Goal: Task Accomplishment & Management: Complete application form

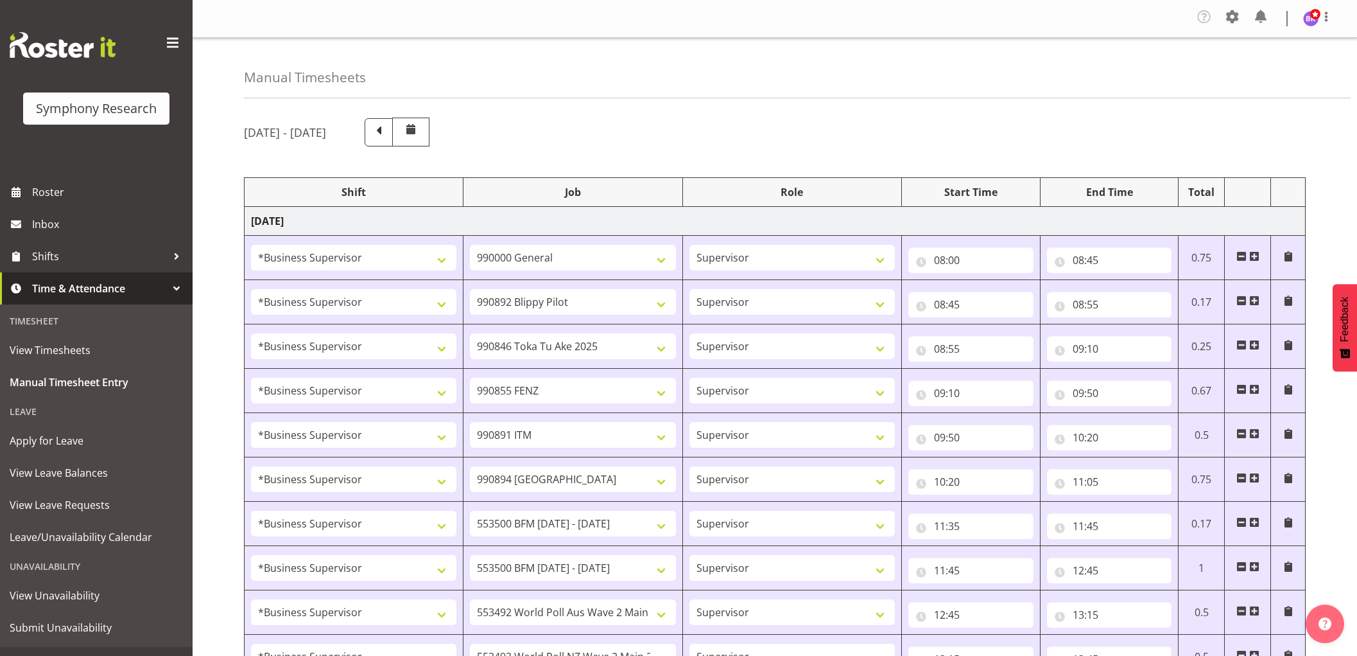
select select "1607"
select select "743"
select select "1607"
select select "10574"
select select "1607"
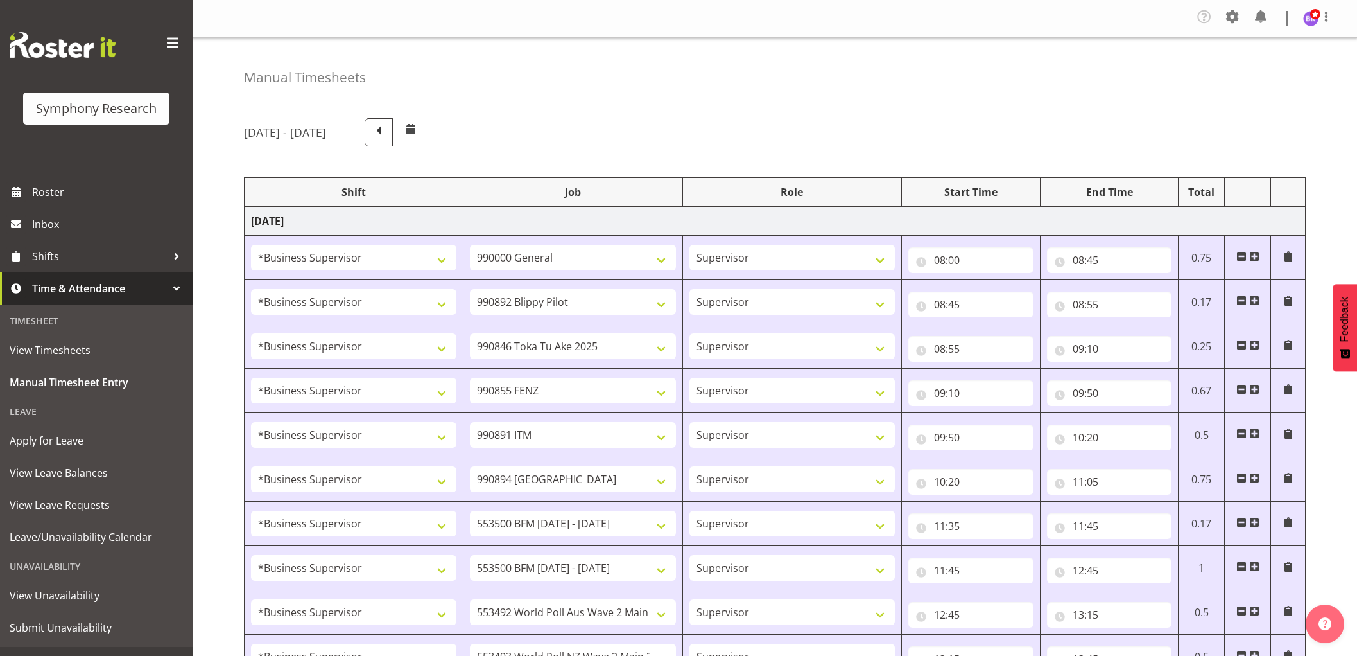
select select "9426"
select select "1607"
select select "9636"
select select "1607"
select select "10549"
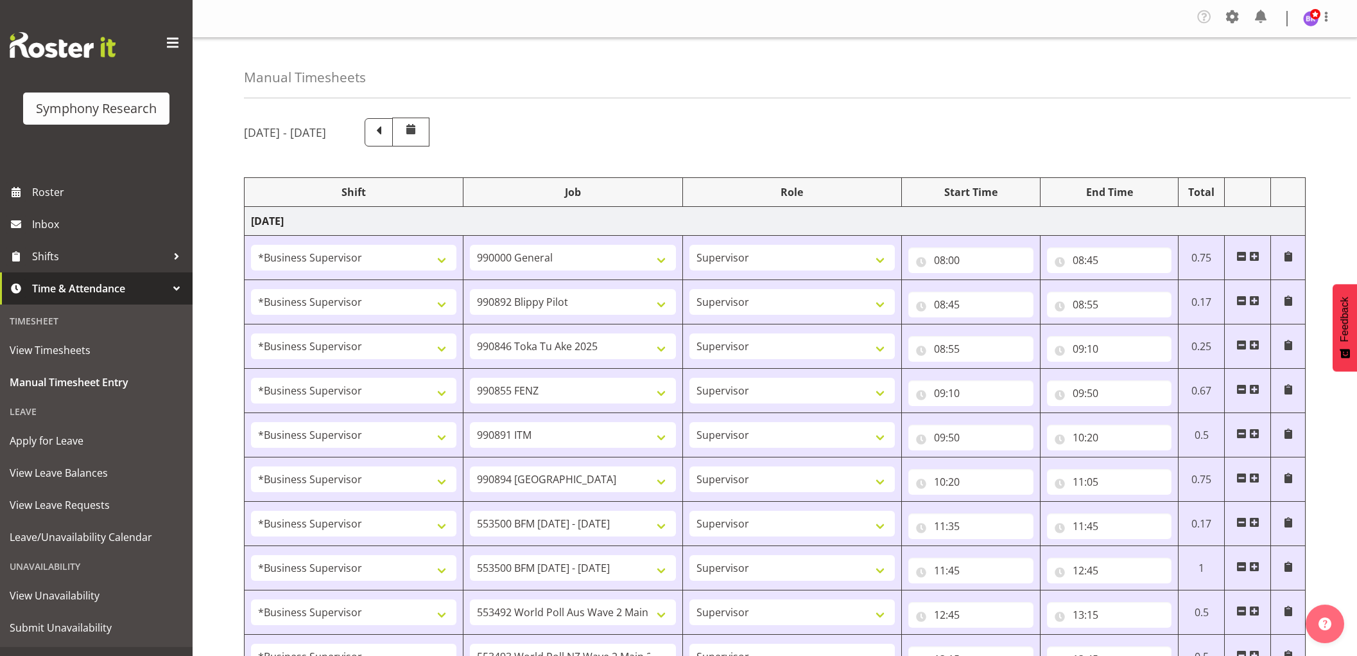
select select "1607"
select select "10576"
select select "1607"
select select "10242"
select select "1607"
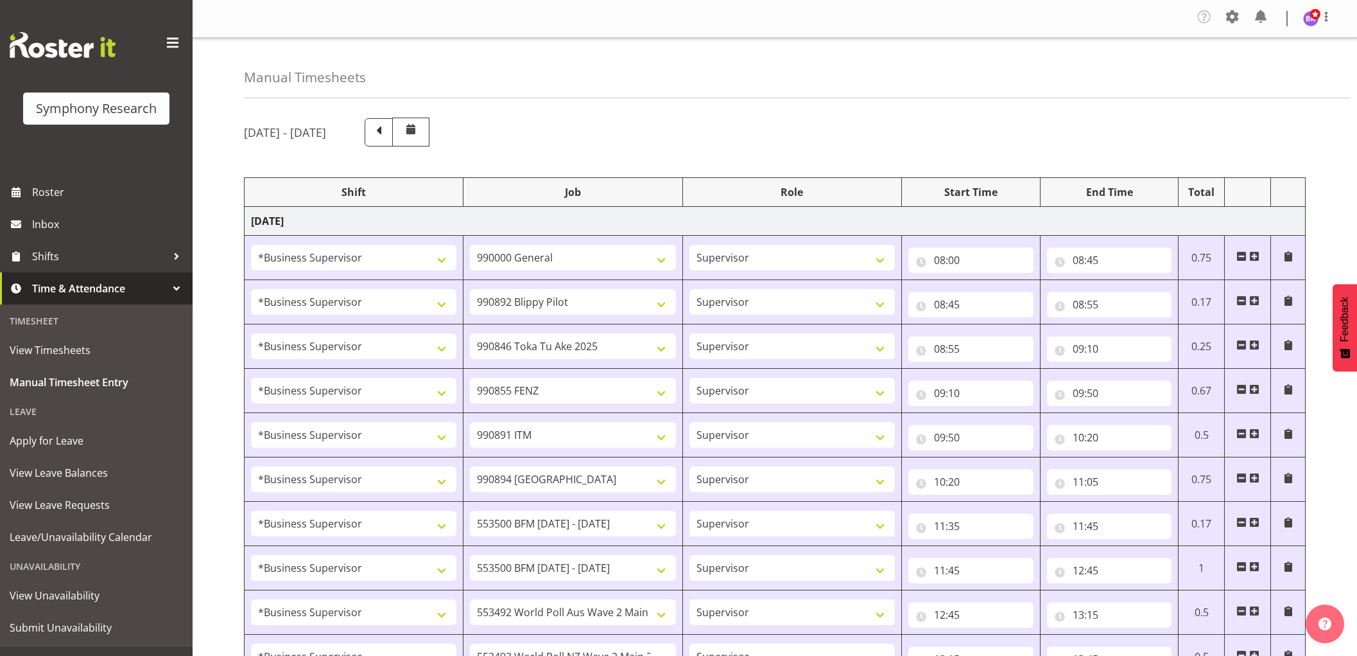
select select "10242"
select select "1607"
select select "10499"
select select "1607"
select select "10527"
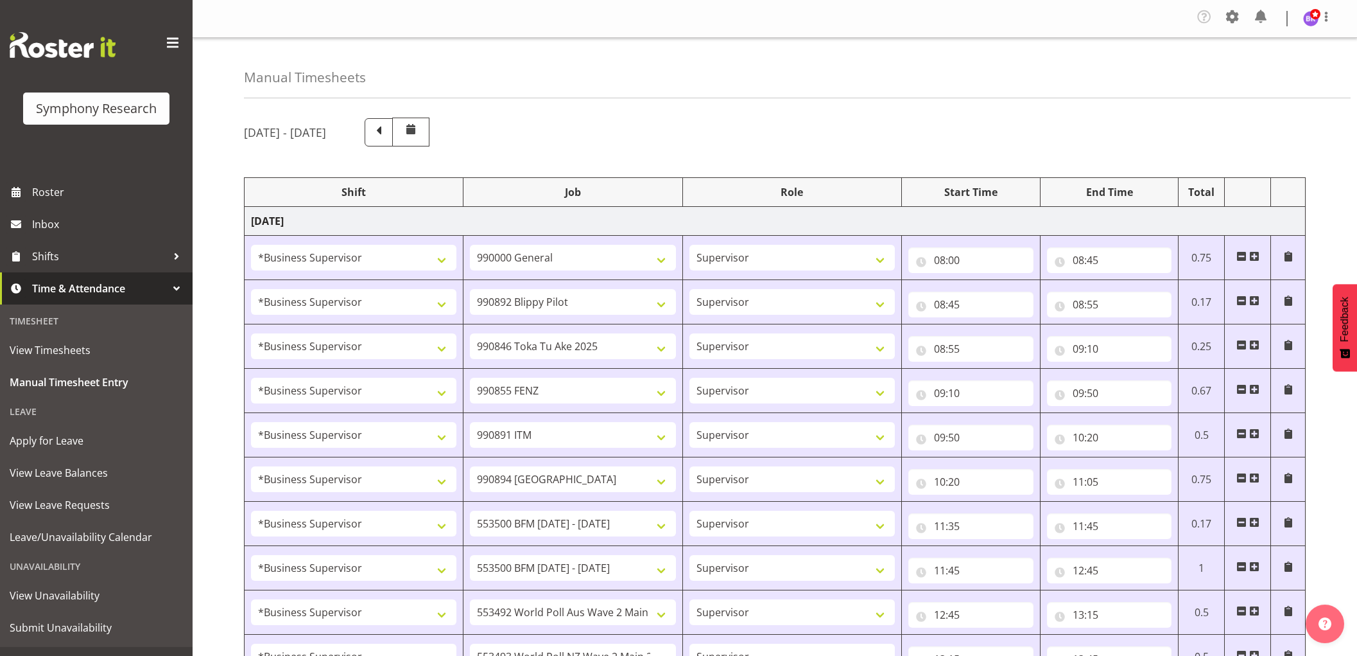
select select "1607"
select select "10585"
select select "1607"
select select "10587"
select select "1607"
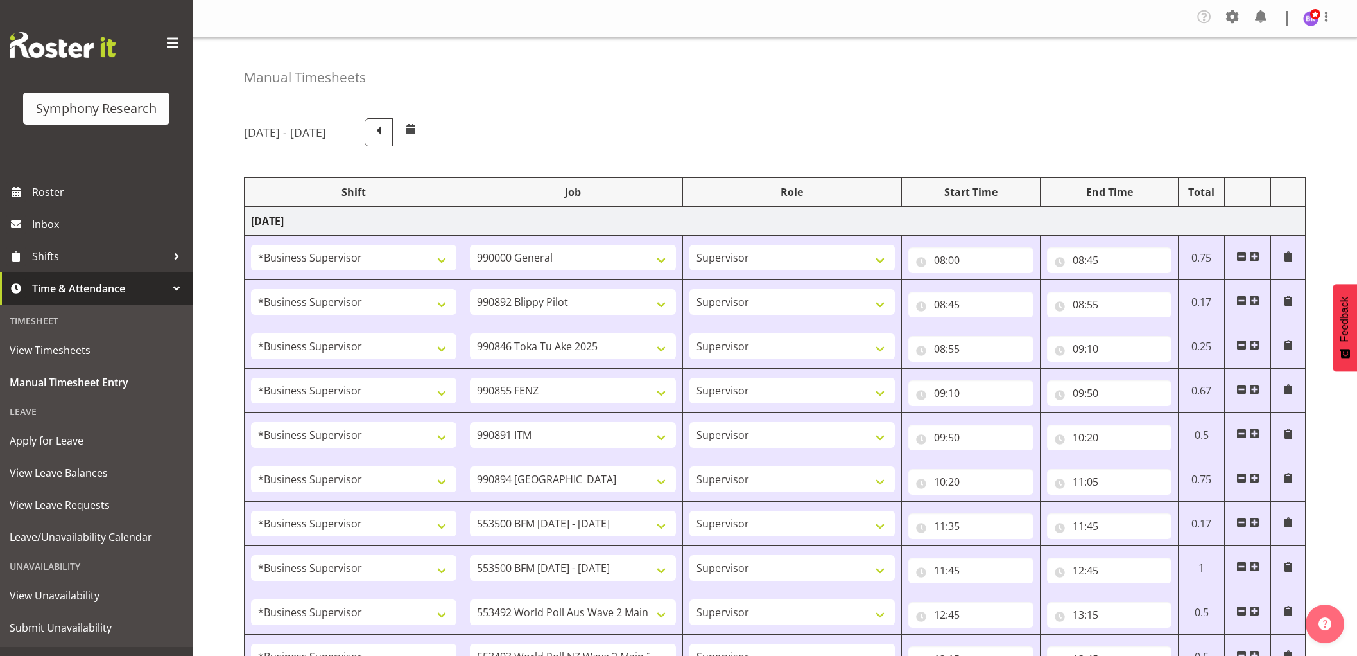
select select "743"
select select "1607"
select select "743"
select select "1607"
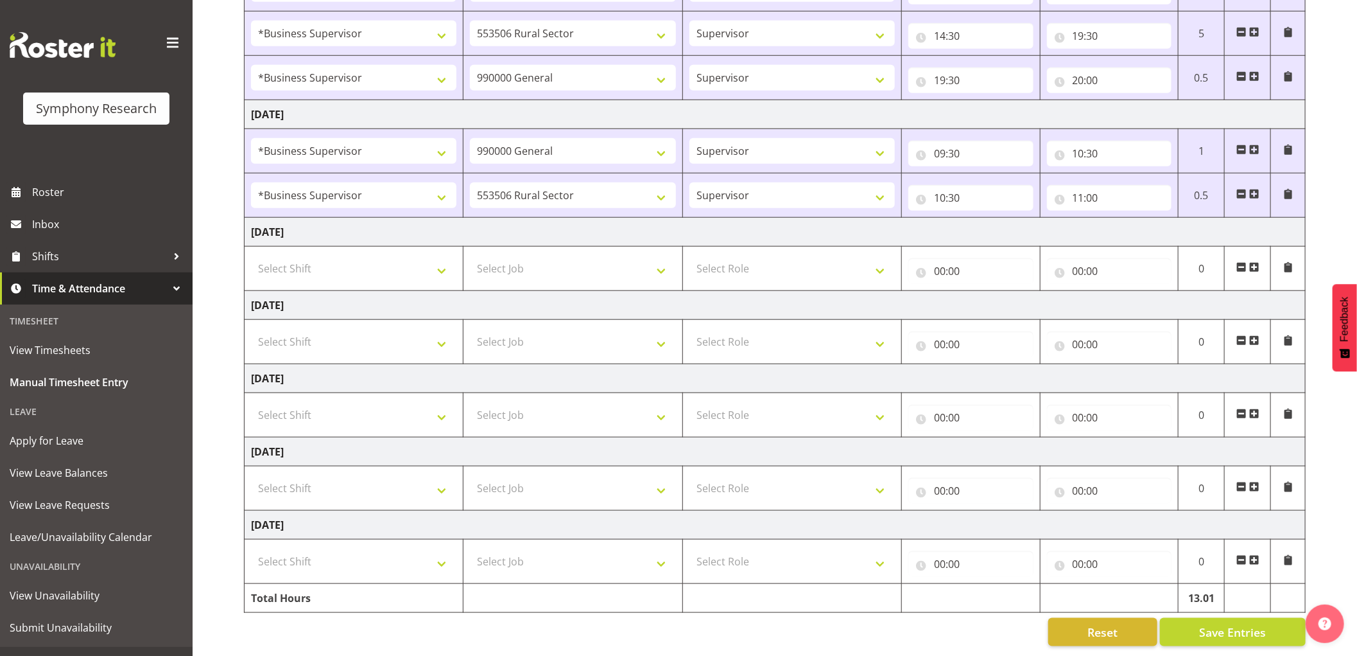
scroll to position [713, 0]
click at [630, 196] on select "550060 IF Admin 553492 World Poll Aus Wave 2 Main 2025 553493 World Poll NZ Wav…" at bounding box center [572, 195] width 205 height 26
select select "10585"
click at [470, 182] on select "550060 IF Admin 553492 World Poll Aus Wave 2 Main 2025 553493 World Poll NZ Wav…" at bounding box center [572, 195] width 205 height 26
click at [1077, 190] on input "11:00" at bounding box center [1109, 198] width 125 height 26
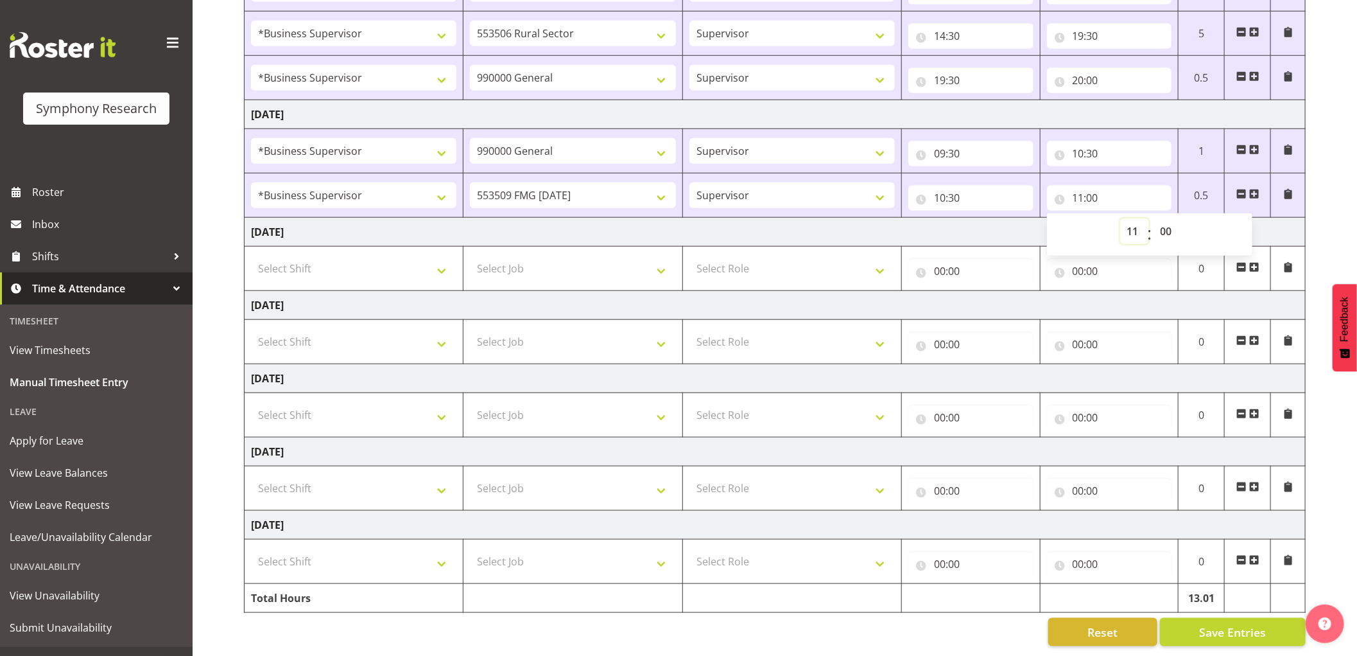
click at [1137, 233] on select "00 01 02 03 04 05 06 07 08 09 10 11 12 13 14 15 16 17 18 19 20 21 22 23" at bounding box center [1134, 231] width 29 height 26
select select "12"
click at [1120, 218] on select "00 01 02 03 04 05 06 07 08 09 10 11 12 13 14 15 16 17 18 19 20 21 22 23" at bounding box center [1134, 231] width 29 height 26
type input "12:00"
click at [1137, 233] on select "00 01 02 03 04 05 06 07 08 09 10 11 12 13 14 15 16 17 18 19 20 21 22 23" at bounding box center [1134, 231] width 29 height 26
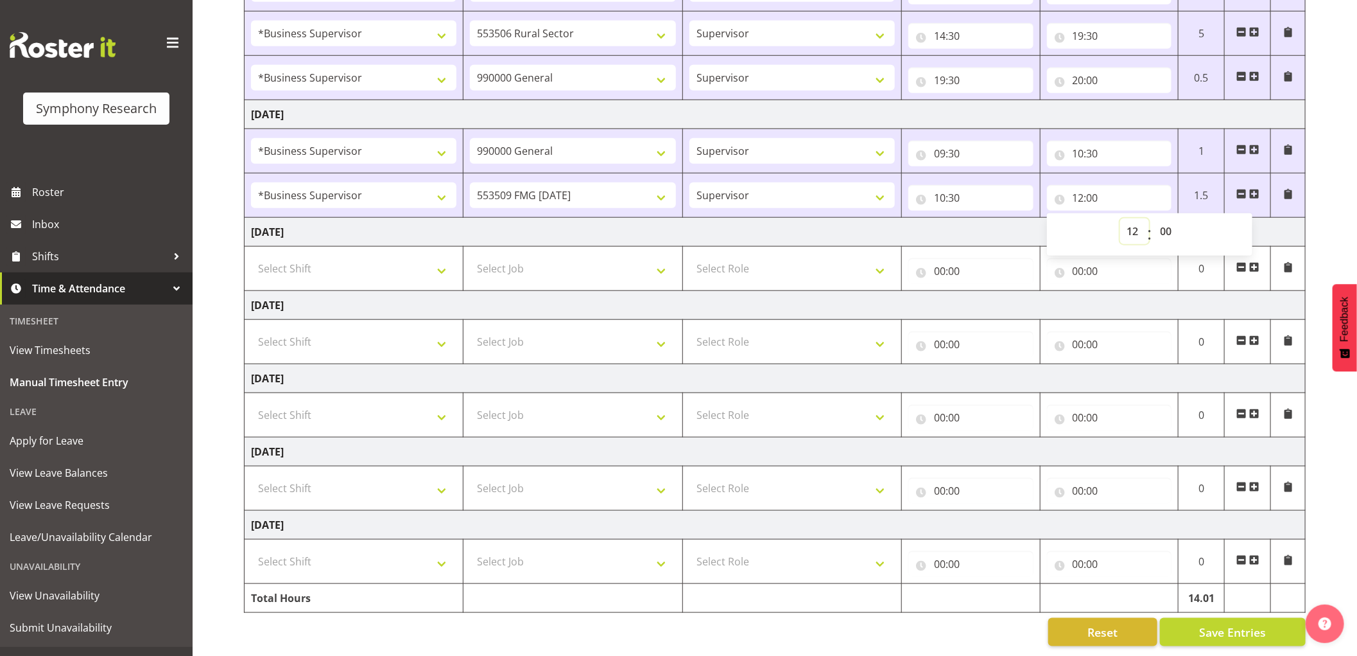
select select "9"
click at [1120, 218] on select "00 01 02 03 04 05 06 07 08 09 10 11 12 13 14 15 16 17 18 19 20 21 22 23" at bounding box center [1134, 231] width 29 height 26
type input "09:00"
click at [1136, 236] on select "00 01 02 03 04 05 06 07 08 09 10 11 12 13 14 15 16 17 18 19 20 21 22 23" at bounding box center [1134, 231] width 29 height 26
select select "10"
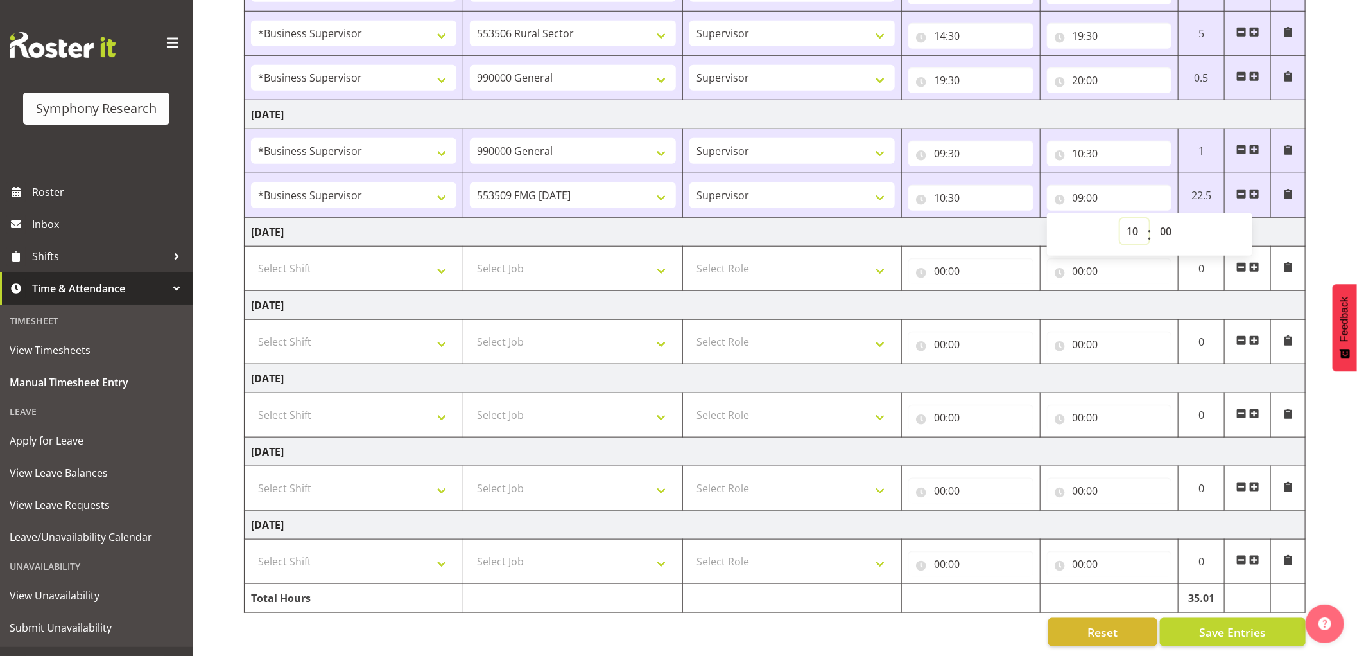
click at [1120, 218] on select "00 01 02 03 04 05 06 07 08 09 10 11 12 13 14 15 16 17 18 19 20 21 22 23" at bounding box center [1134, 231] width 29 height 26
type input "10:00"
click at [1170, 226] on select "00 01 02 03 04 05 06 07 08 09 10 11 12 13 14 15 16 17 18 19 20 21 22 23 24 25 2…" at bounding box center [1168, 231] width 29 height 26
select select "40"
click at [1154, 218] on select "00 01 02 03 04 05 06 07 08 09 10 11 12 13 14 15 16 17 18 19 20 21 22 23 24 25 2…" at bounding box center [1168, 231] width 29 height 26
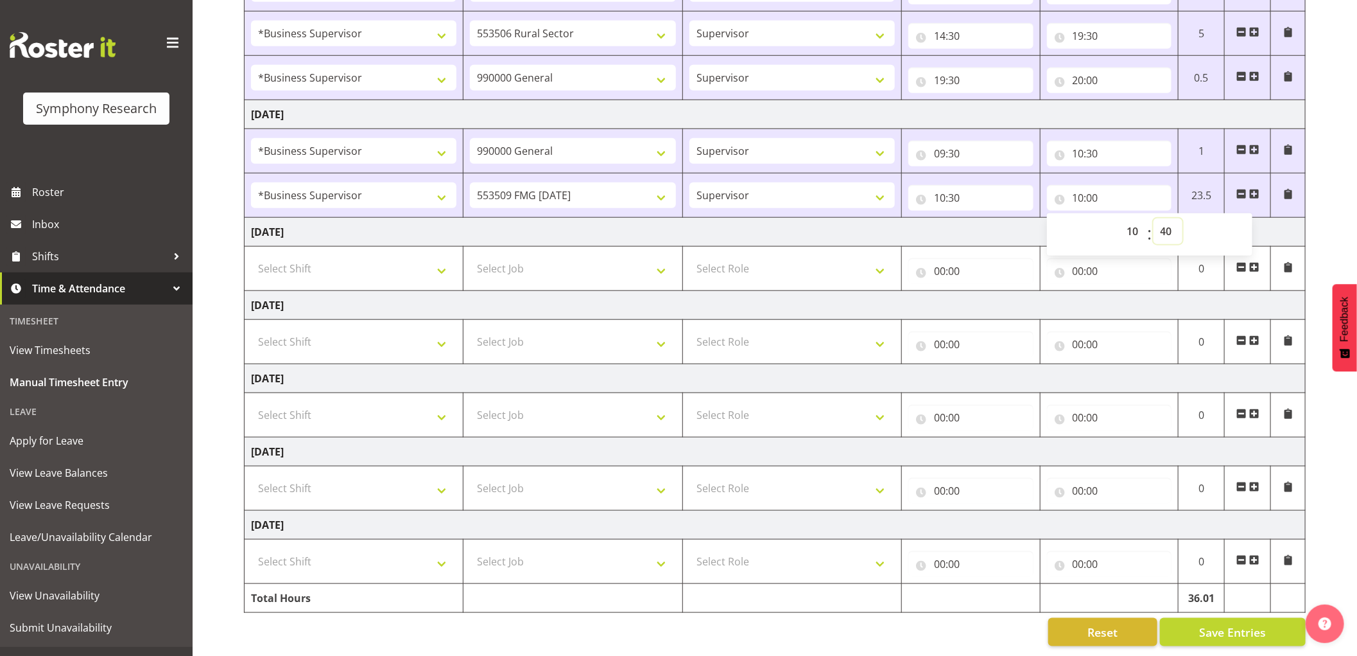
type input "10:40"
click at [1252, 191] on span at bounding box center [1254, 194] width 10 height 10
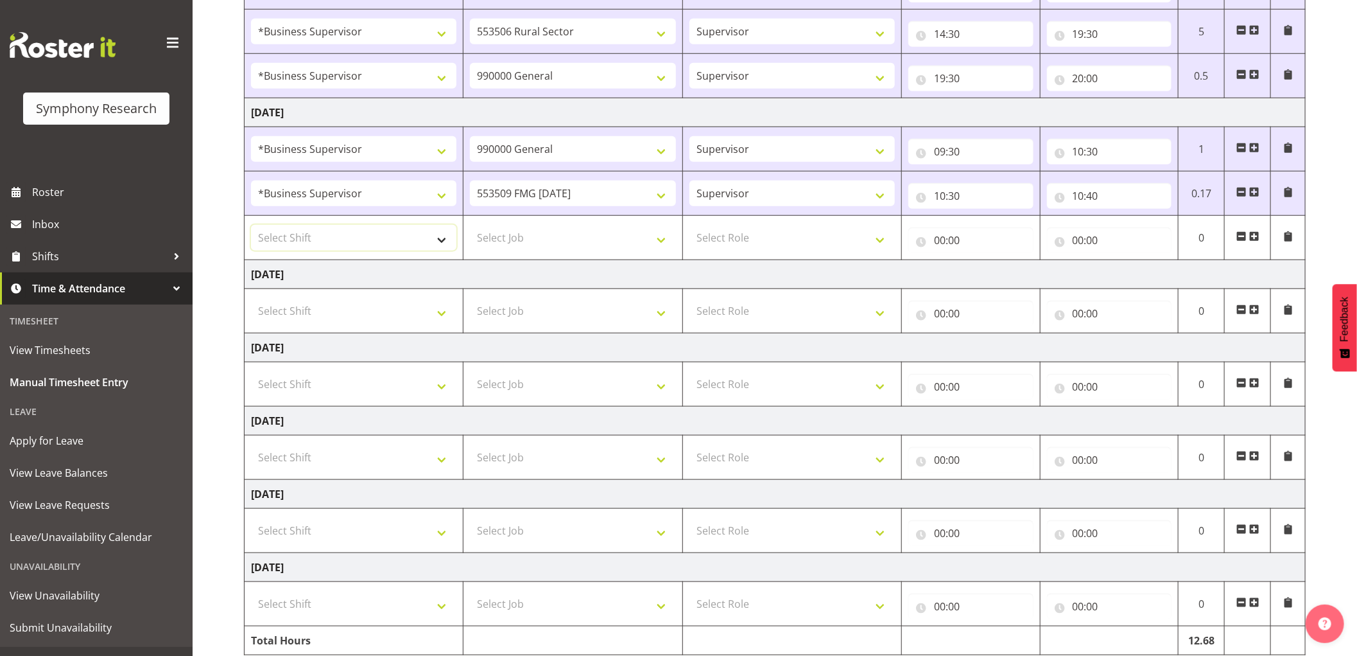
click at [413, 238] on select "Select Shift !!Weekend Residential (Roster IT Shift Label) *Business 9/10am ~ 4…" at bounding box center [353, 238] width 205 height 26
select select "1607"
click at [251, 226] on select "Select Shift !!Weekend Residential (Roster IT Shift Label) *Business 9/10am ~ 4…" at bounding box center [353, 238] width 205 height 26
click at [530, 236] on select "Select Job 550060 IF Admin 553492 World Poll Aus Wave 2 Main 2025 553493 World …" at bounding box center [572, 238] width 205 height 26
select select "10585"
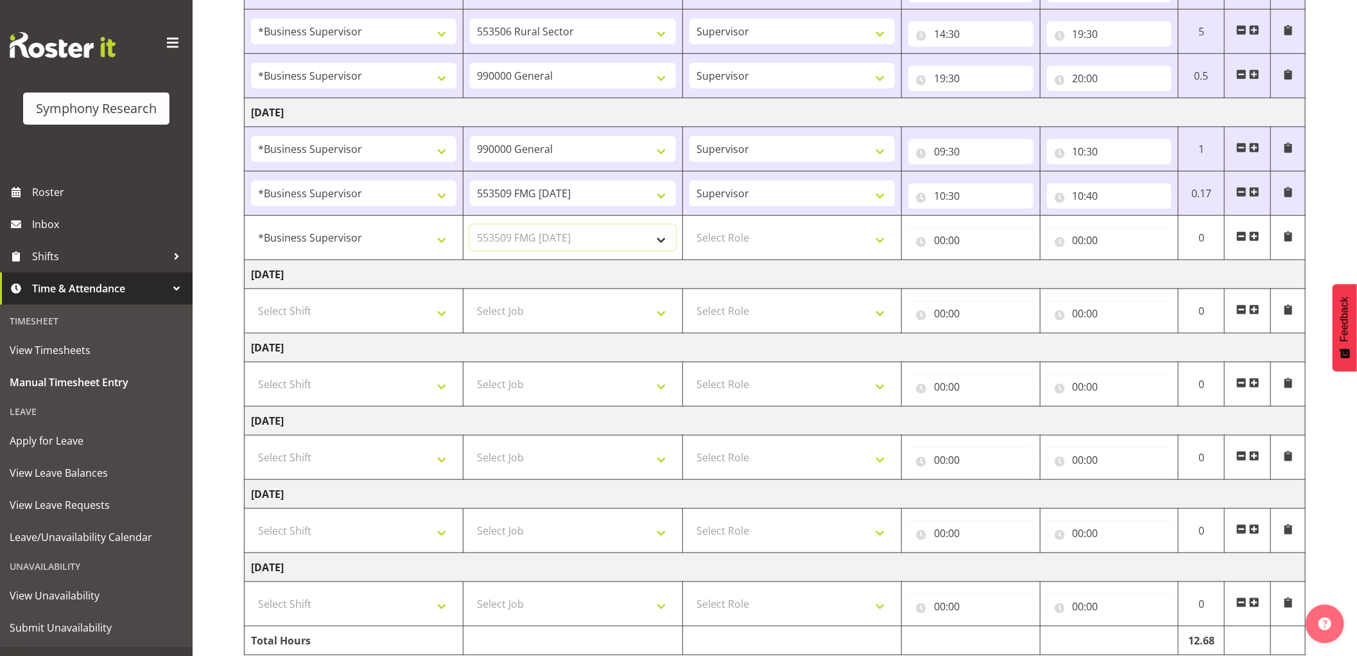
click at [470, 226] on select "Select Job 550060 IF Admin 553492 World Poll Aus Wave 2 Main 2025 553493 World …" at bounding box center [572, 238] width 205 height 26
click at [762, 245] on select "Select Role Supervisor Interviewing Briefing" at bounding box center [792, 238] width 205 height 26
select select "45"
click at [690, 226] on select "Select Role Supervisor Interviewing Briefing" at bounding box center [792, 238] width 205 height 26
click at [946, 241] on input "00:00" at bounding box center [970, 240] width 125 height 26
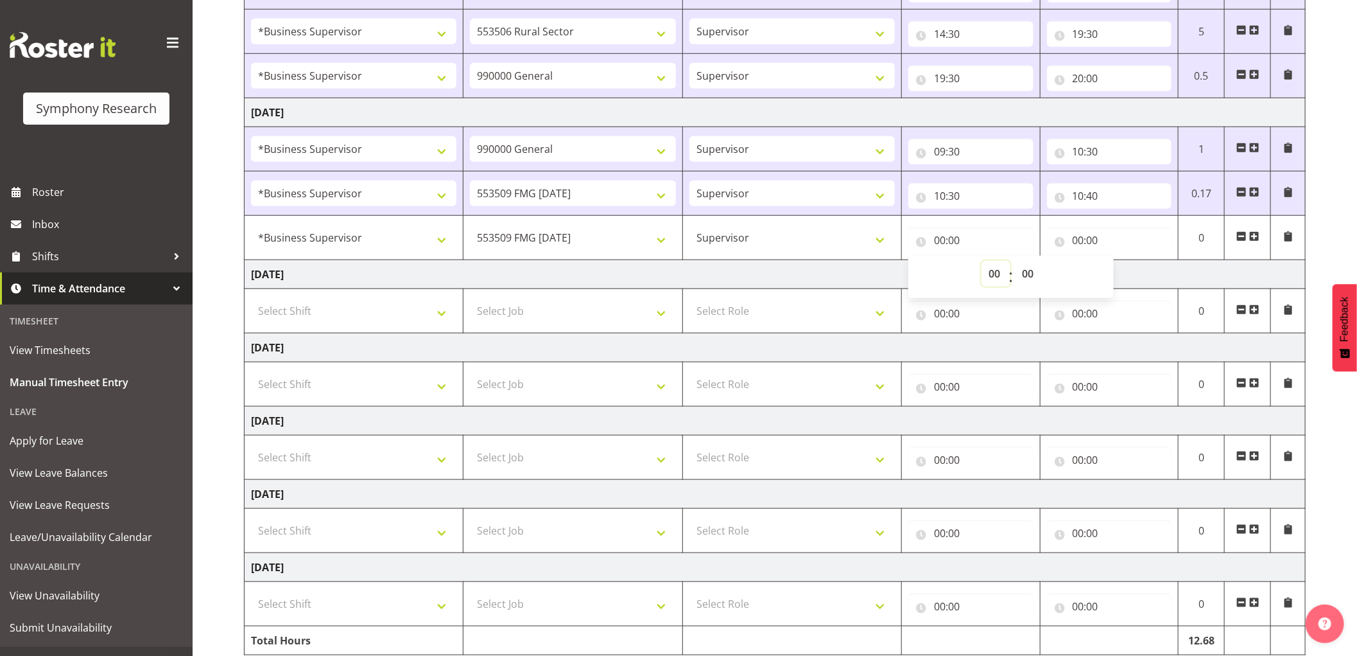
click at [996, 274] on select "00 01 02 03 04 05 06 07 08 09 10 11 12 13 14 15 16 17 18 19 20 21 22 23" at bounding box center [996, 274] width 29 height 26
select select "10"
click at [982, 262] on select "00 01 02 03 04 05 06 07 08 09 10 11 12 13 14 15 16 17 18 19 20 21 22 23" at bounding box center [996, 274] width 29 height 26
type input "10:00"
click at [1030, 277] on select "00 01 02 03 04 05 06 07 08 09 10 11 12 13 14 15 16 17 18 19 20 21 22 23 24 25 2…" at bounding box center [1029, 274] width 29 height 26
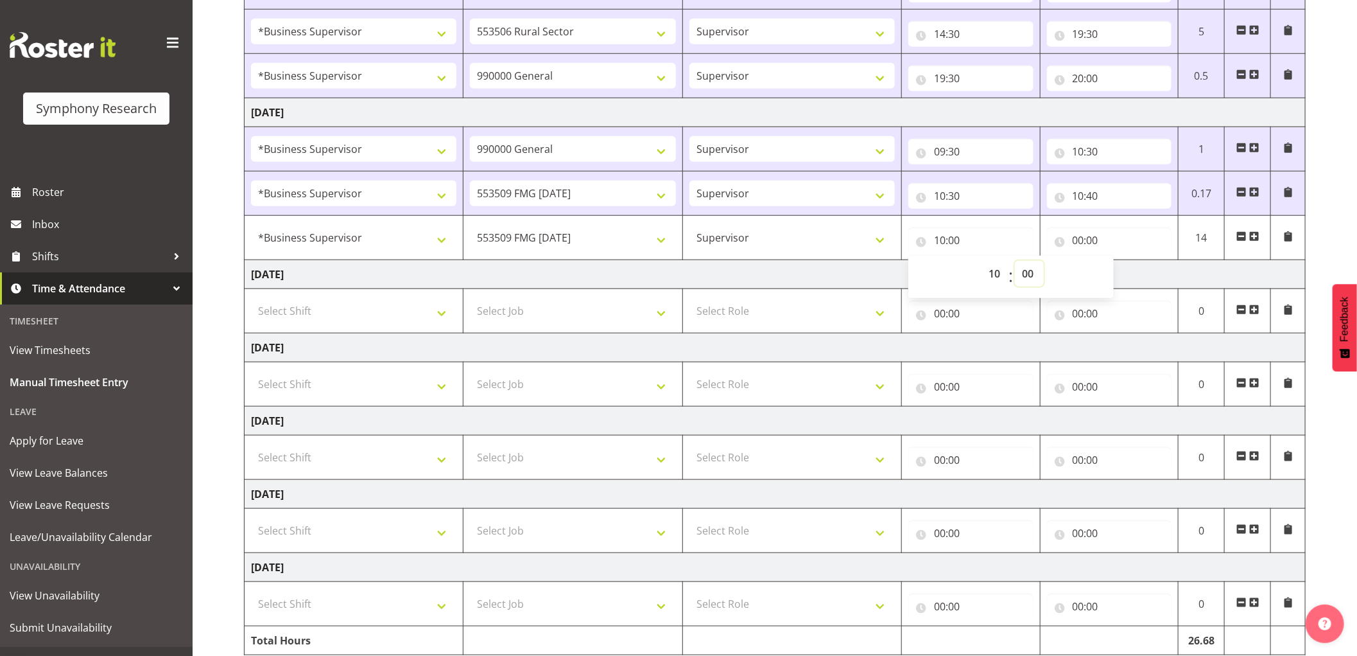
select select "40"
click at [1015, 262] on select "00 01 02 03 04 05 06 07 08 09 10 11 12 13 14 15 16 17 18 19 20 21 22 23 24 25 2…" at bounding box center [1029, 274] width 29 height 26
type input "10:40"
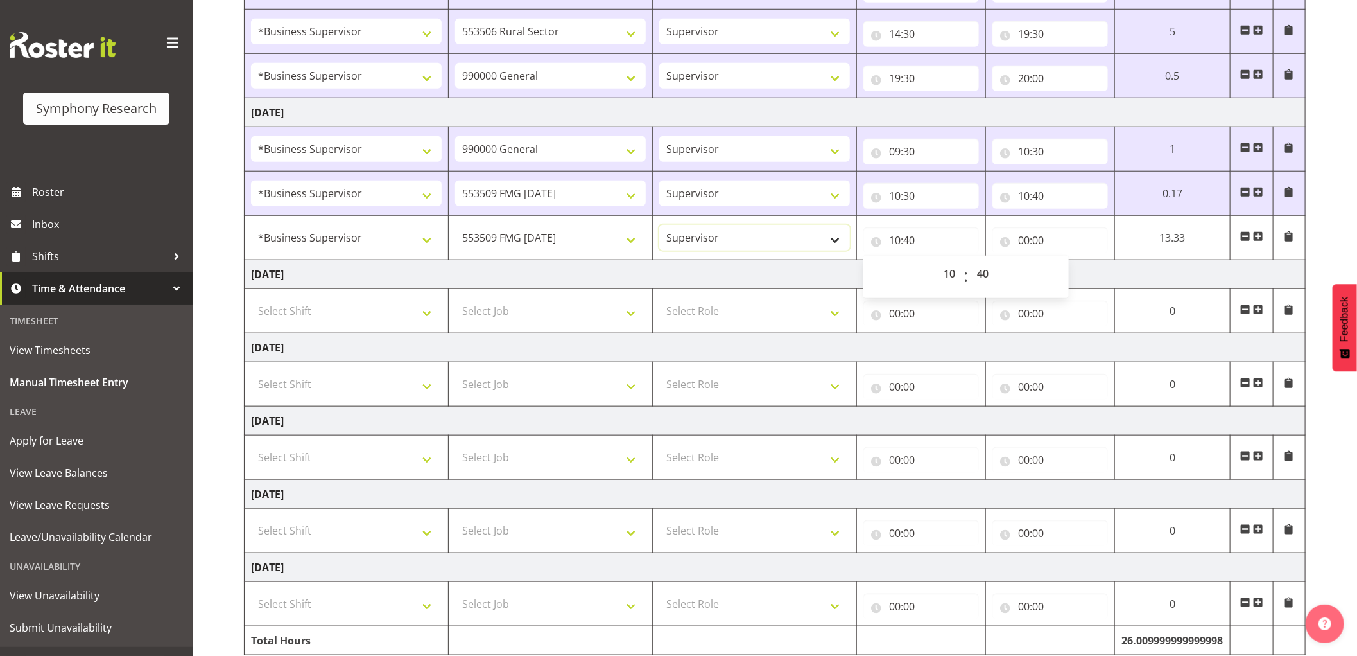
click at [717, 250] on select "Supervisor Interviewing Briefing" at bounding box center [754, 238] width 191 height 26
select select "47"
click at [659, 226] on select "Supervisor Interviewing Briefing" at bounding box center [754, 238] width 191 height 26
click at [1022, 239] on input "00:00" at bounding box center [1051, 240] width 116 height 26
click at [1076, 268] on select "00 01 02 03 04 05 06 07 08 09 10 11 12 13 14 15 16 17 18 19 20 21 22 23" at bounding box center [1080, 274] width 29 height 26
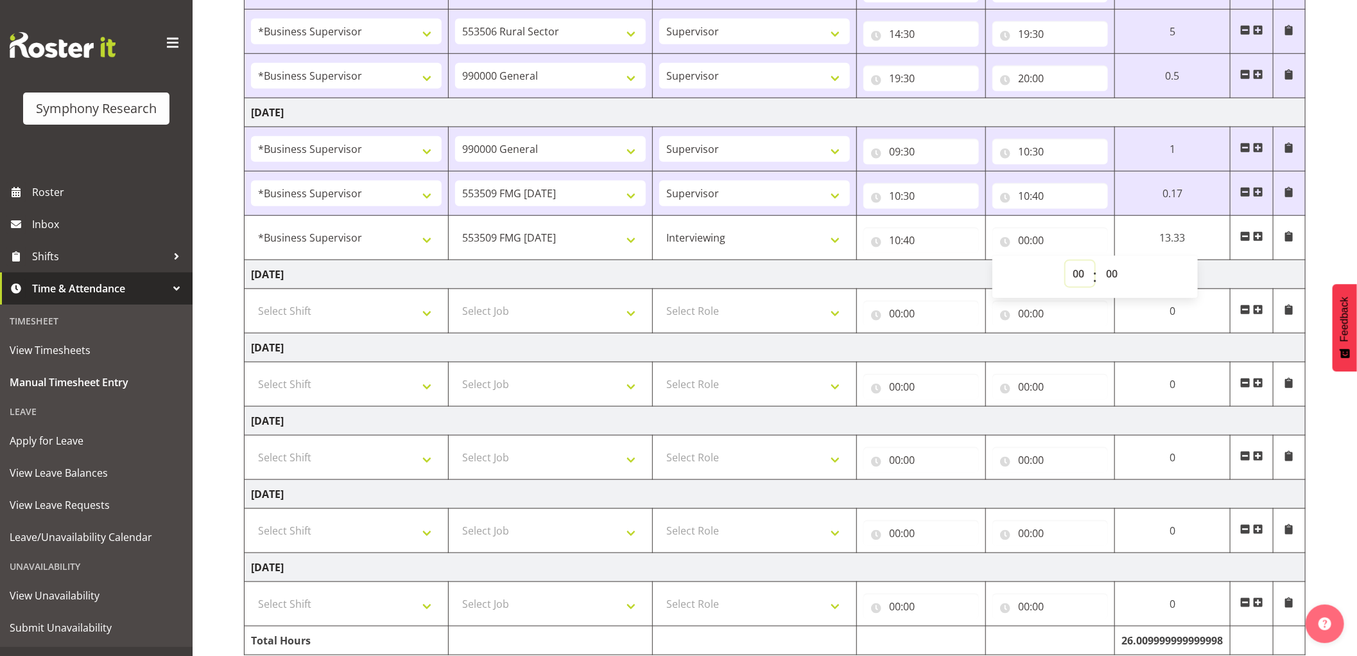
select select "11"
click at [1066, 262] on select "00 01 02 03 04 05 06 07 08 09 10 11 12 13 14 15 16 17 18 19 20 21 22 23" at bounding box center [1080, 274] width 29 height 26
type input "11:00"
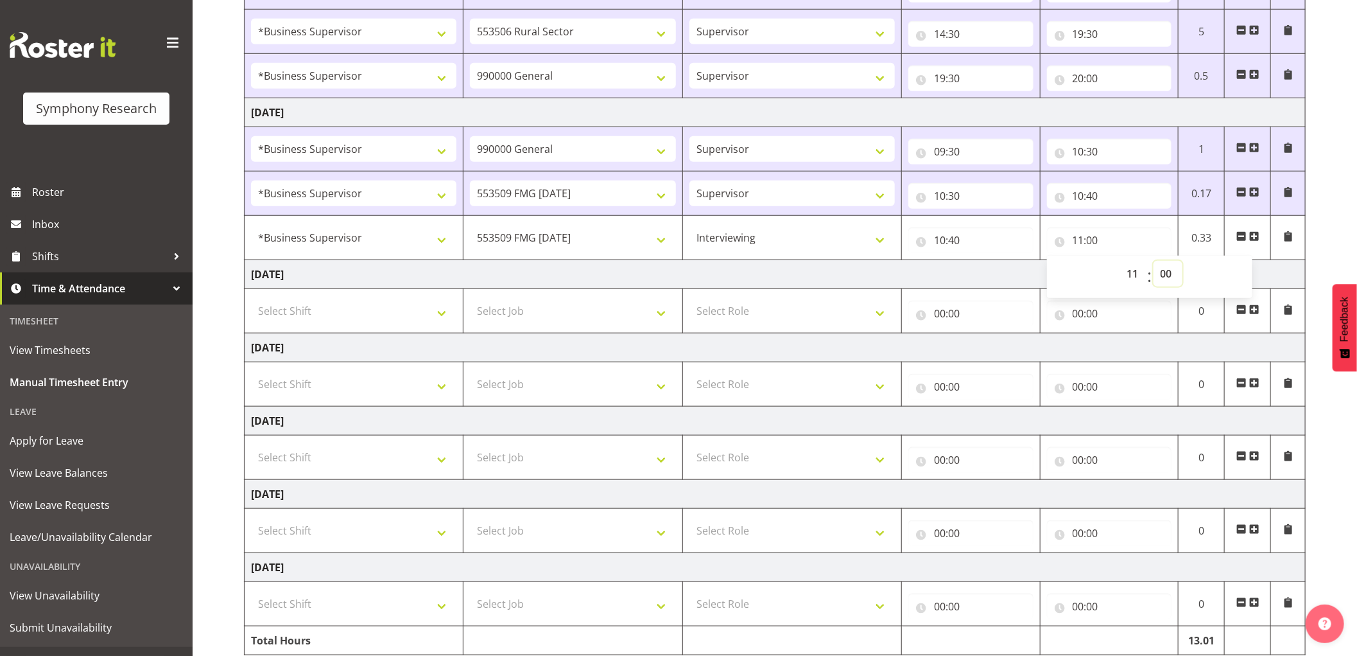
click at [1162, 271] on select "00 01 02 03 04 05 06 07 08 09 10 11 12 13 14 15 16 17 18 19 20 21 22 23 24 25 2…" at bounding box center [1168, 274] width 29 height 26
select select "45"
click at [1154, 262] on select "00 01 02 03 04 05 06 07 08 09 10 11 12 13 14 15 16 17 18 19 20 21 22 23 24 25 2…" at bounding box center [1168, 274] width 29 height 26
type input "11:45"
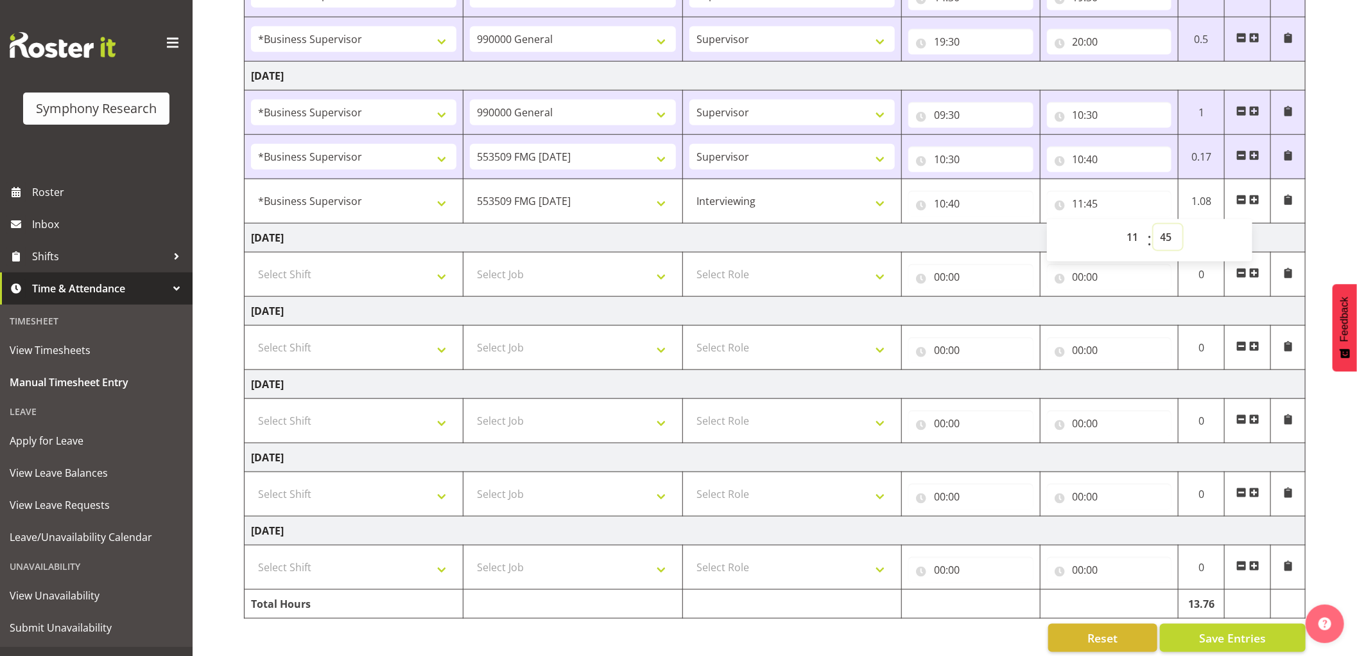
scroll to position [770, 0]
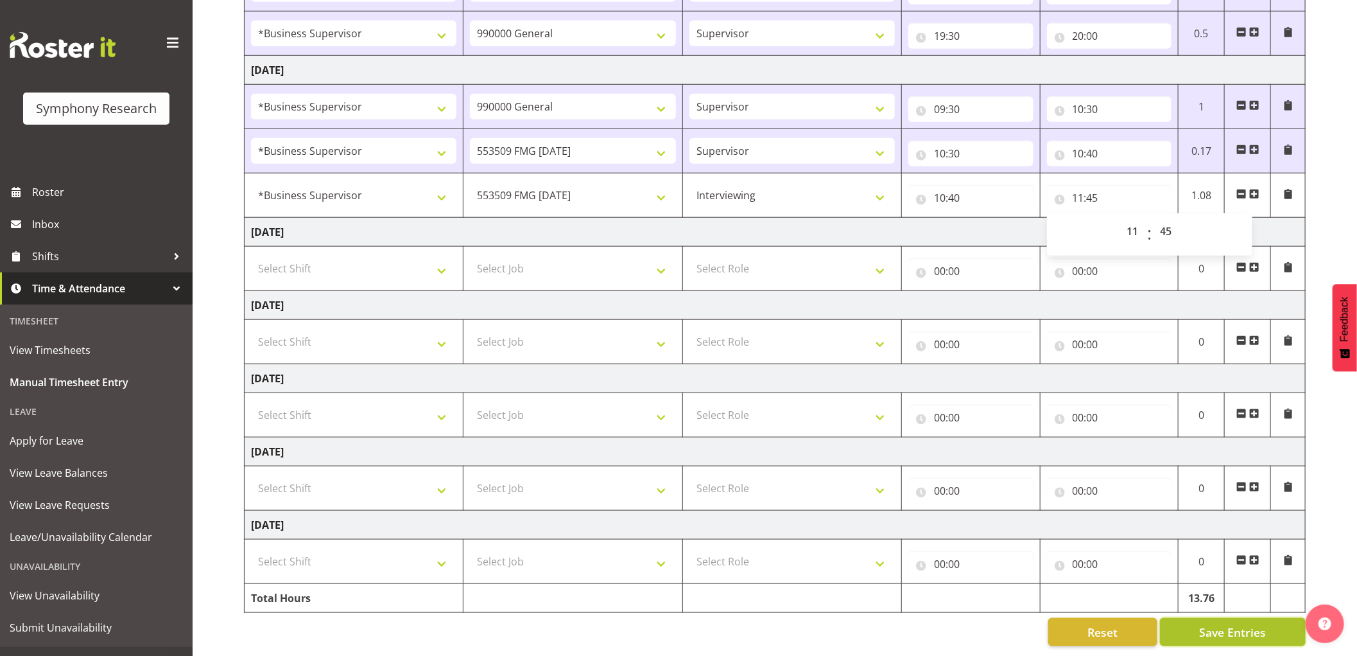
click at [1219, 623] on span "Save Entries" at bounding box center [1232, 631] width 67 height 17
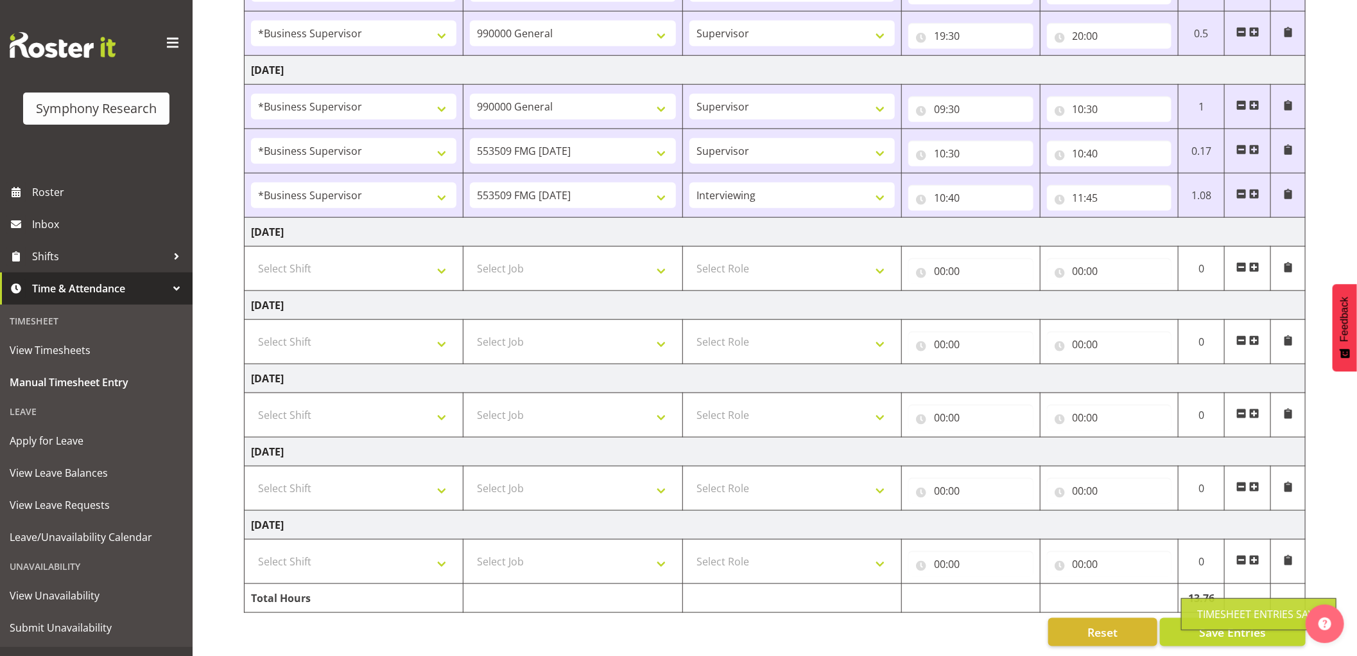
click at [1255, 189] on span at bounding box center [1254, 194] width 10 height 10
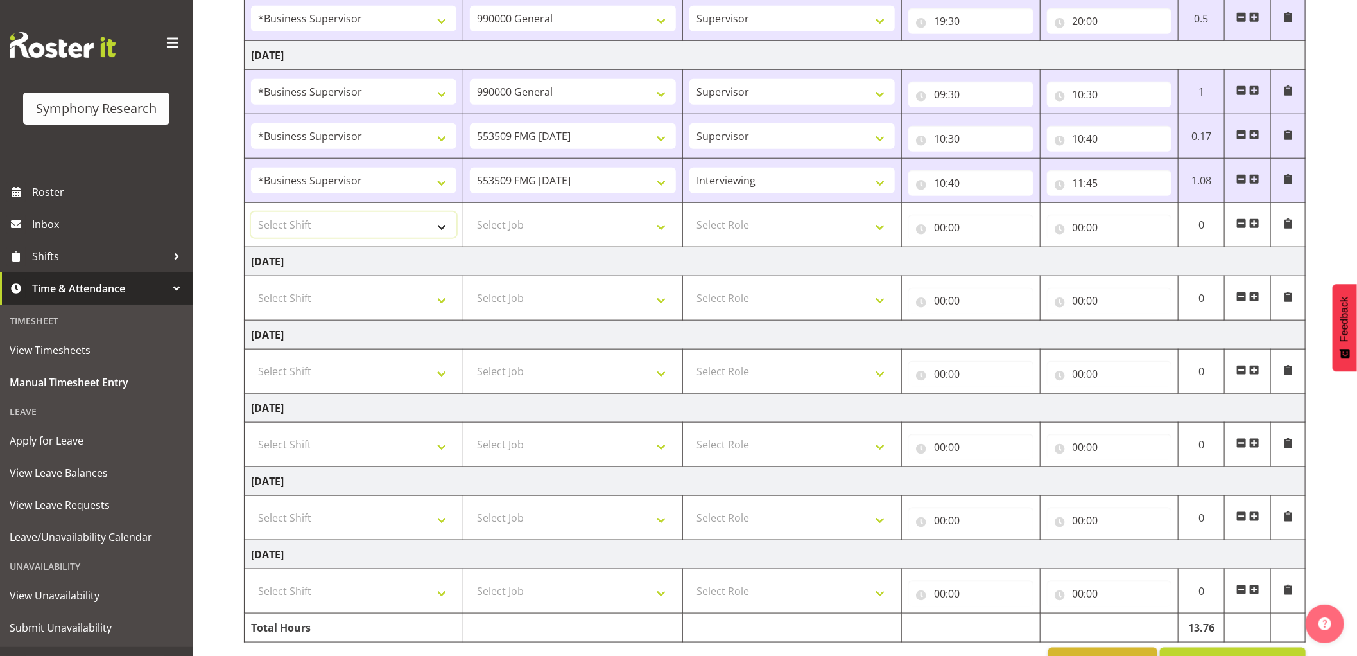
click at [389, 238] on select "Select Shift !!Weekend Residential (Roster IT Shift Label) *Business 9/10am ~ 4…" at bounding box center [353, 225] width 205 height 26
select select "1607"
click at [251, 214] on select "Select Shift !!Weekend Residential (Roster IT Shift Label) *Business 9/10am ~ 4…" at bounding box center [353, 225] width 205 height 26
click at [615, 226] on select "Select Job 550060 IF Admin 553492 World Poll Aus Wave 2 Main 2025 553493 World …" at bounding box center [572, 225] width 205 height 26
select select "10587"
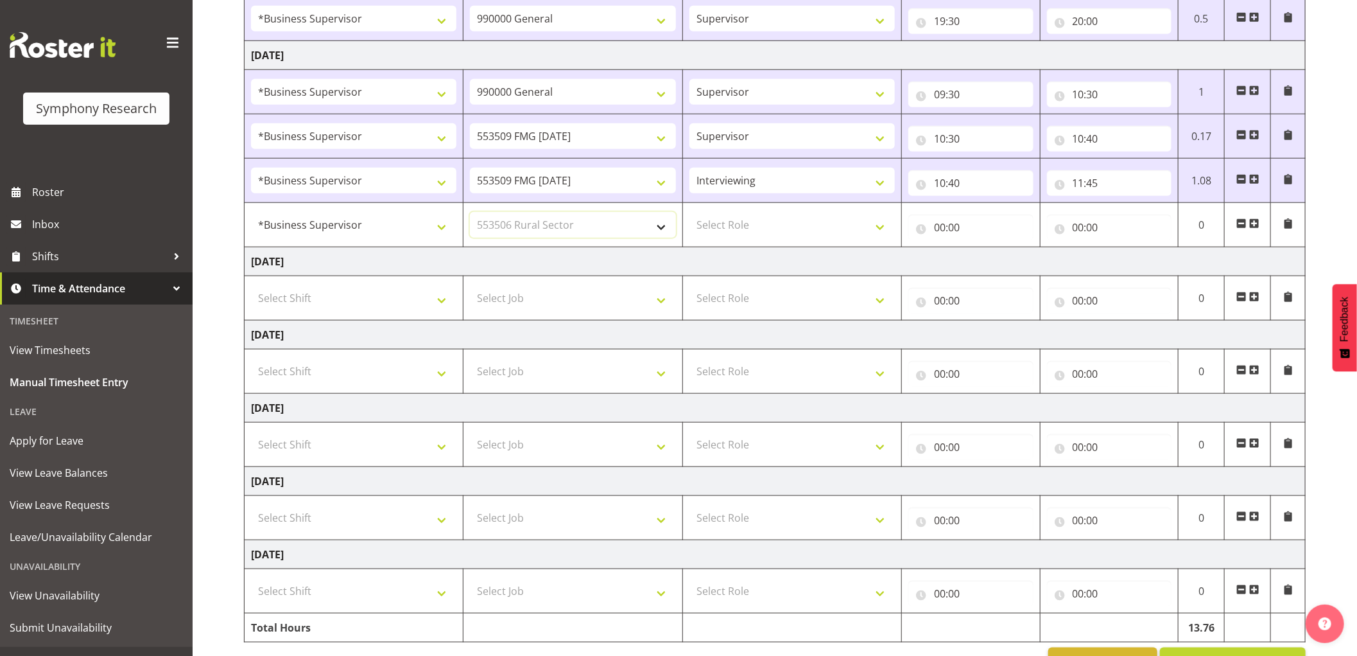
click at [470, 214] on select "Select Job 550060 IF Admin 553492 World Poll Aus Wave 2 Main 2025 553493 World …" at bounding box center [572, 225] width 205 height 26
click at [736, 233] on select "Select Role Supervisor Interviewing Briefing" at bounding box center [792, 225] width 205 height 26
select select "45"
click at [690, 214] on select "Select Role Supervisor Interviewing Briefing" at bounding box center [792, 225] width 205 height 26
click at [939, 229] on input "00:00" at bounding box center [970, 227] width 125 height 26
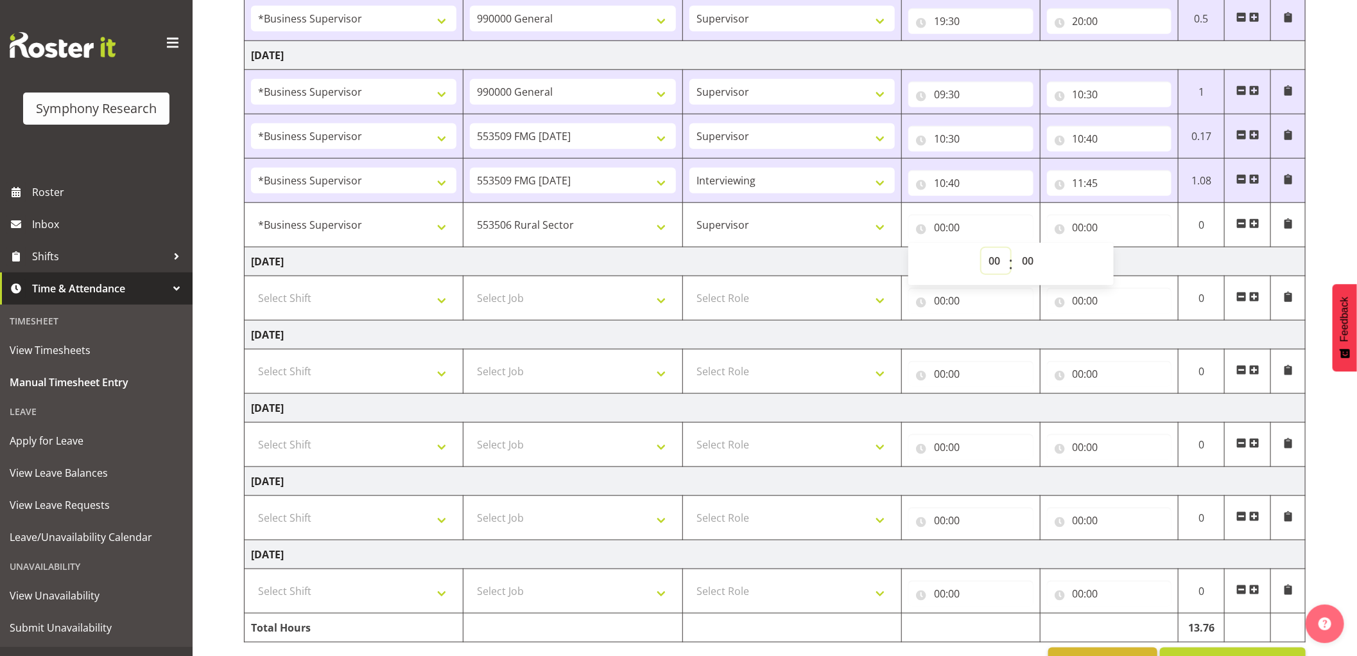
click at [993, 264] on select "00 01 02 03 04 05 06 07 08 09 10 11 12 13 14 15 16 17 18 19 20 21 22 23" at bounding box center [996, 261] width 29 height 26
select select "12"
click at [982, 250] on select "00 01 02 03 04 05 06 07 08 09 10 11 12 13 14 15 16 17 18 19 20 21 22 23" at bounding box center [996, 261] width 29 height 26
type input "12:00"
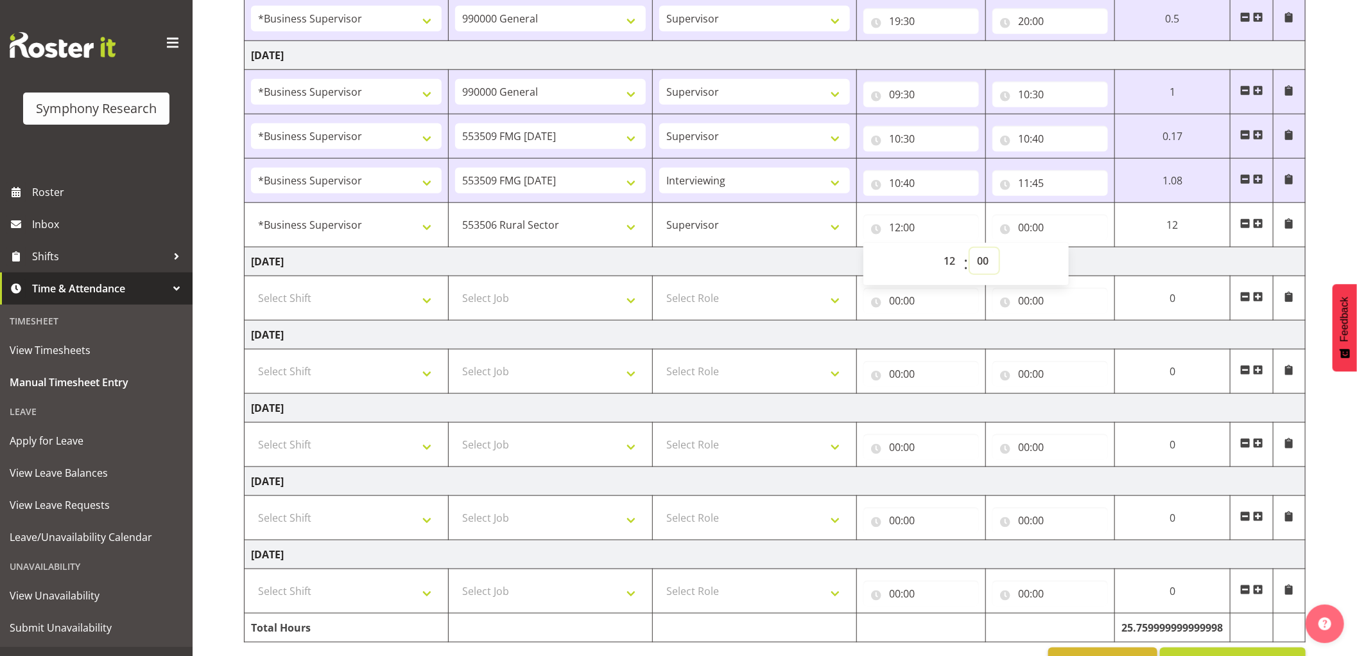
click at [986, 261] on select "00 01 02 03 04 05 06 07 08 09 10 11 12 13 14 15 16 17 18 19 20 21 22 23 24 25 2…" at bounding box center [984, 261] width 29 height 26
select select "15"
click at [970, 250] on select "00 01 02 03 04 05 06 07 08 09 10 11 12 13 14 15 16 17 18 19 20 21 22 23 24 25 2…" at bounding box center [984, 261] width 29 height 26
type input "12:15"
click at [1025, 229] on input "00:00" at bounding box center [1051, 227] width 116 height 26
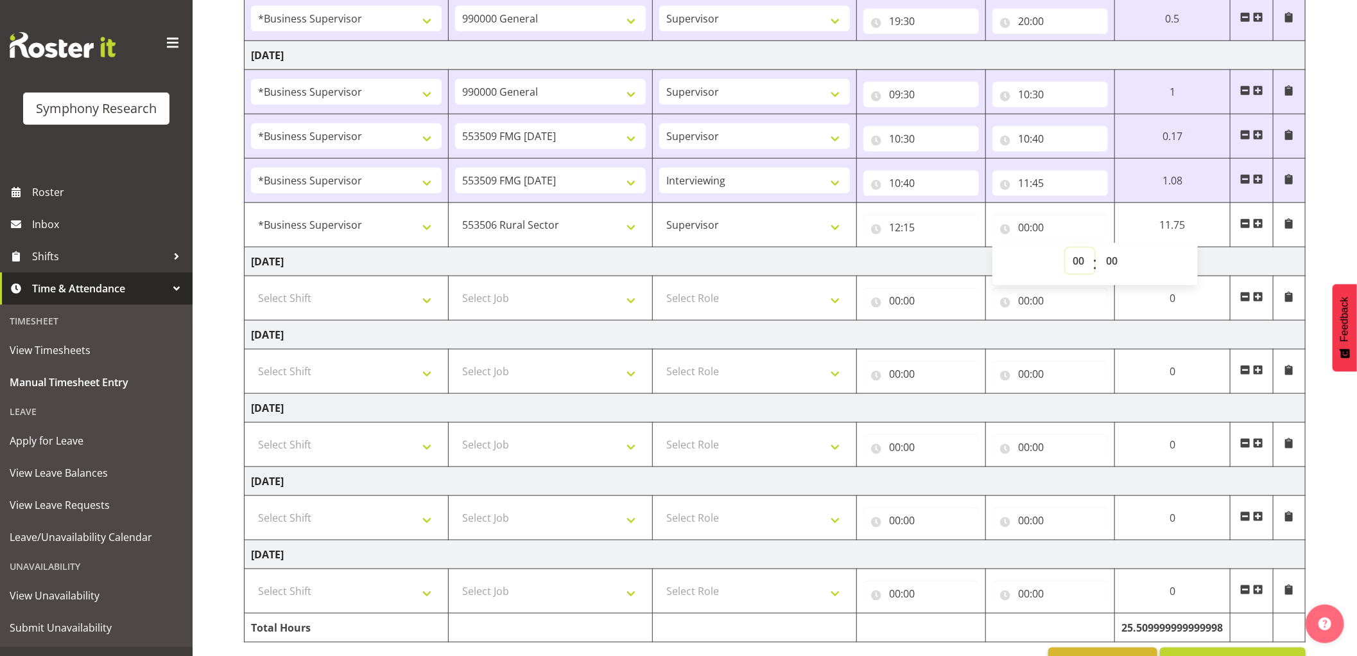
click at [1080, 264] on select "00 01 02 03 04 05 06 07 08 09 10 11 12 13 14 15 16 17 18 19 20 21 22 23" at bounding box center [1080, 261] width 29 height 26
select select "16"
click at [1066, 250] on select "00 01 02 03 04 05 06 07 08 09 10 11 12 13 14 15 16 17 18 19 20 21 22 23" at bounding box center [1080, 261] width 29 height 26
type input "16:00"
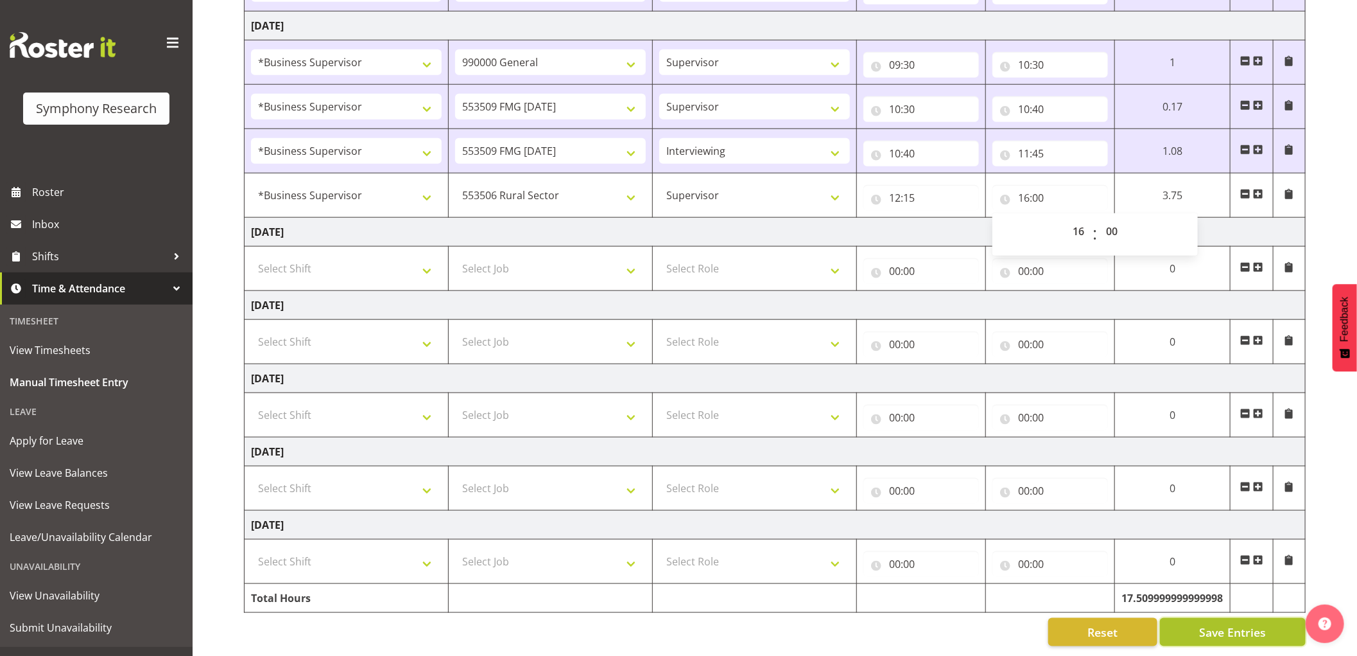
click at [1207, 623] on span "Save Entries" at bounding box center [1232, 631] width 67 height 17
